Goal: Find specific page/section: Find specific page/section

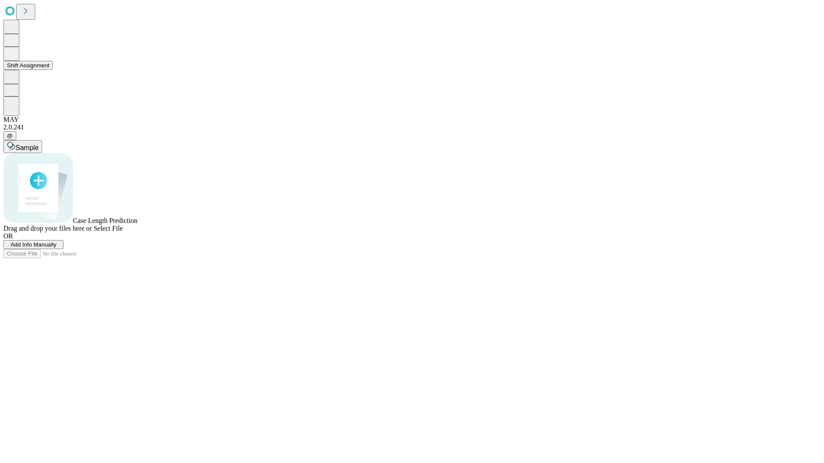
click at [53, 70] on button "Shift Assignment" at bounding box center [27, 65] width 49 height 9
